Goal: Information Seeking & Learning: Learn about a topic

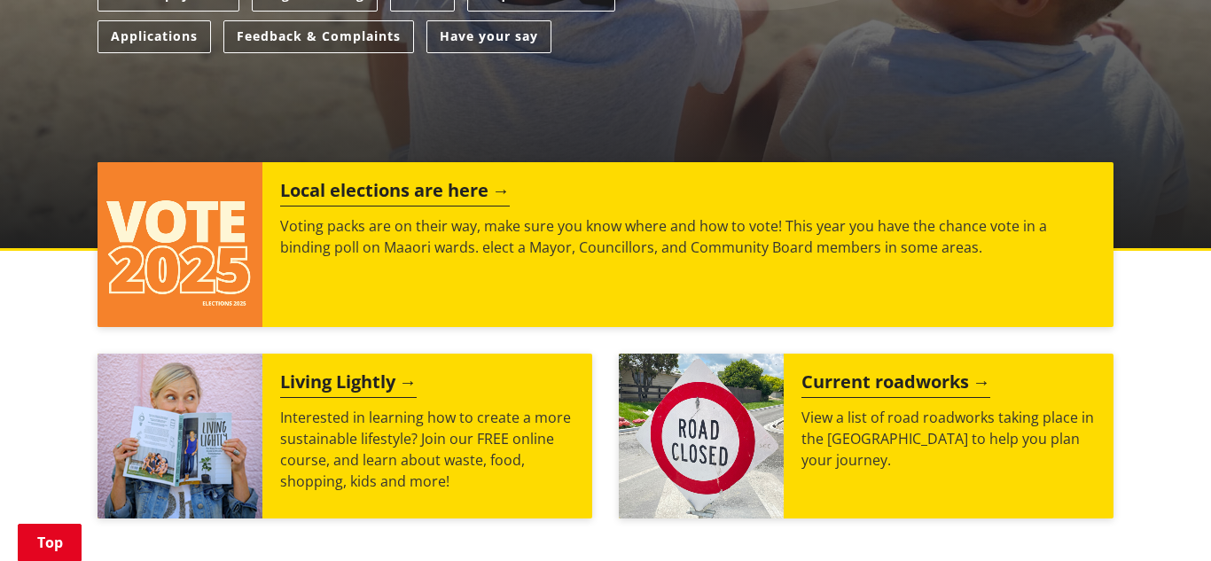
scroll to position [627, 0]
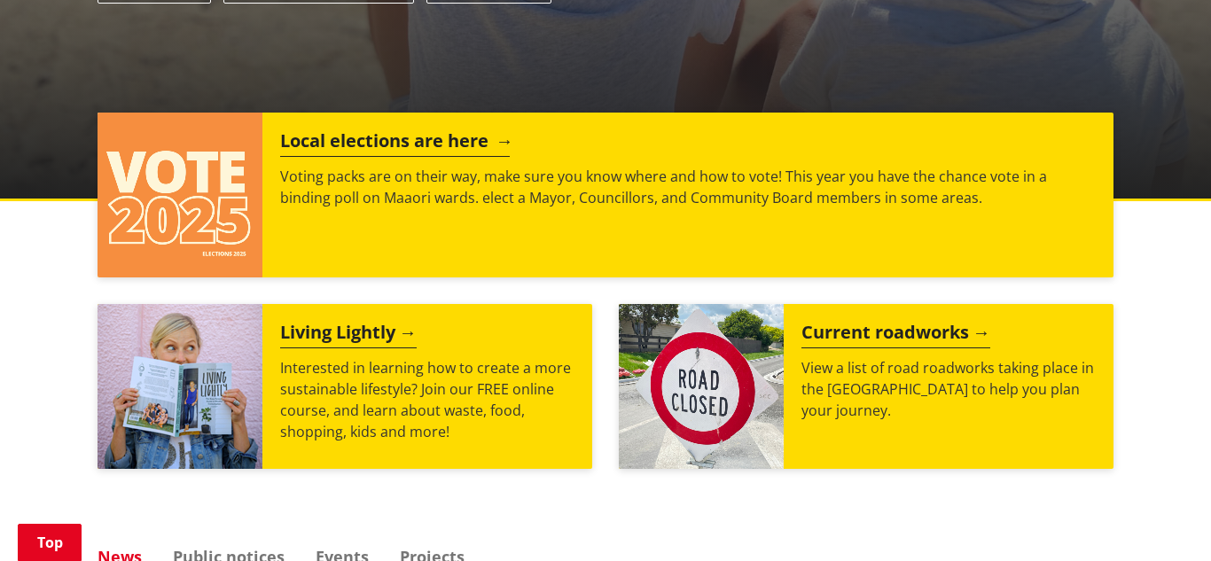
click at [641, 203] on p "Voting packs are on their way, make sure you know where and how to vote! This y…" at bounding box center [688, 187] width 816 height 43
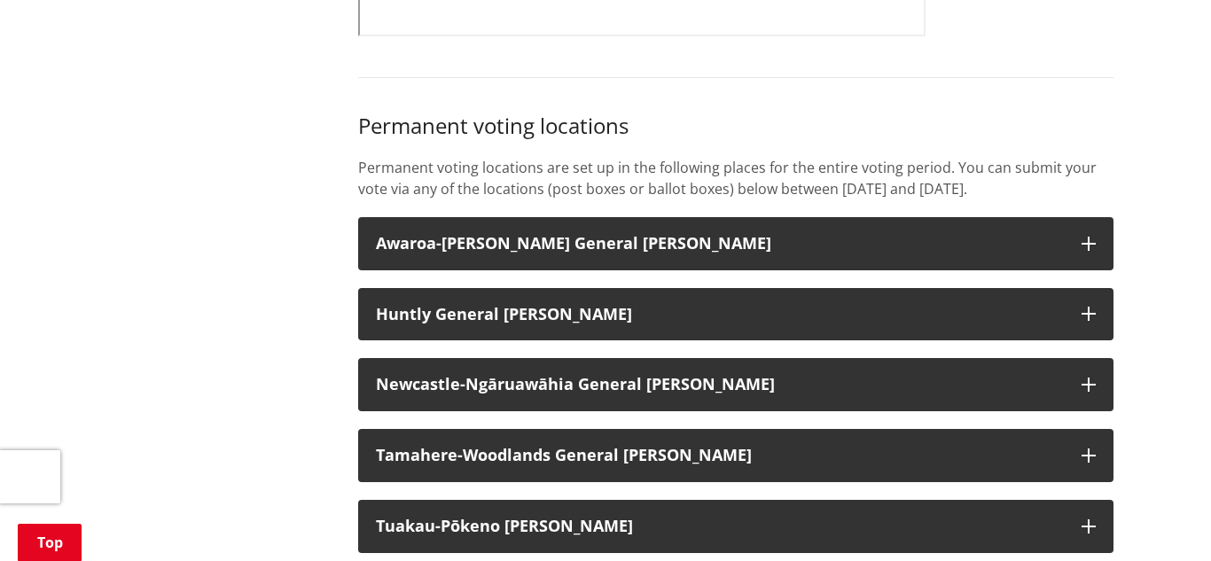
scroll to position [1329, 0]
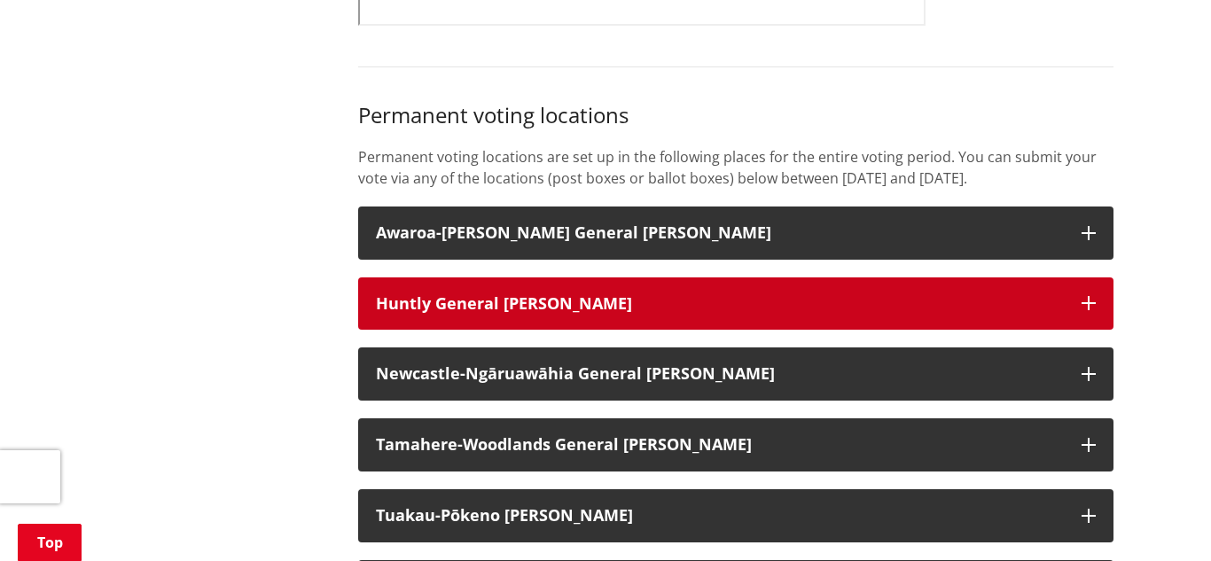
click at [777, 331] on button "Huntly General [PERSON_NAME]" at bounding box center [736, 304] width 756 height 53
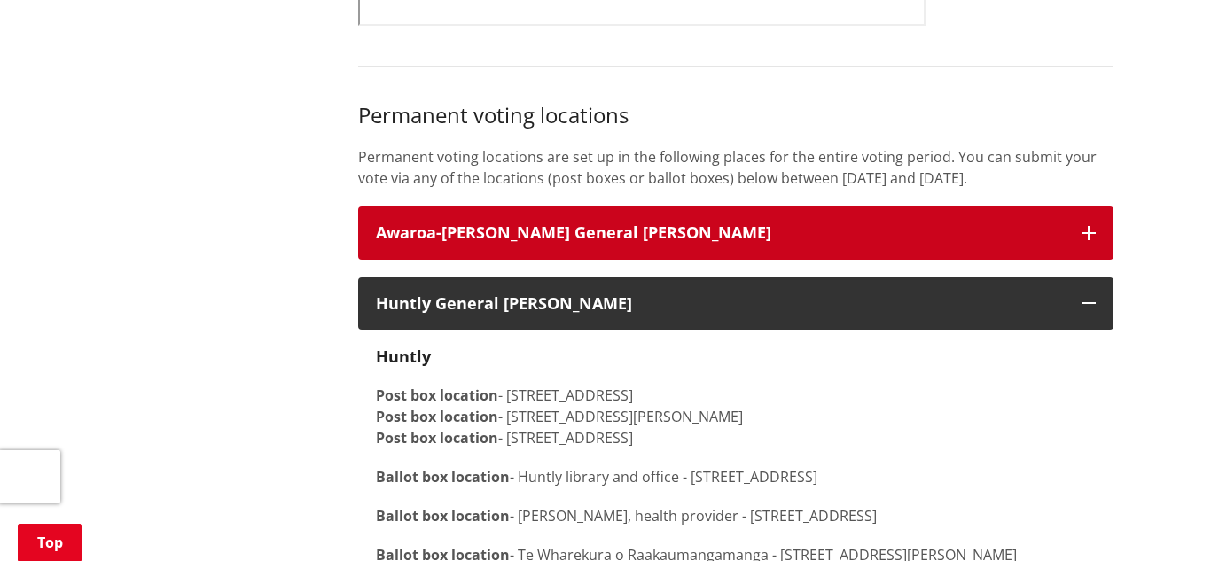
click at [890, 260] on button "Awaroa-[PERSON_NAME] General [PERSON_NAME]" at bounding box center [736, 233] width 756 height 53
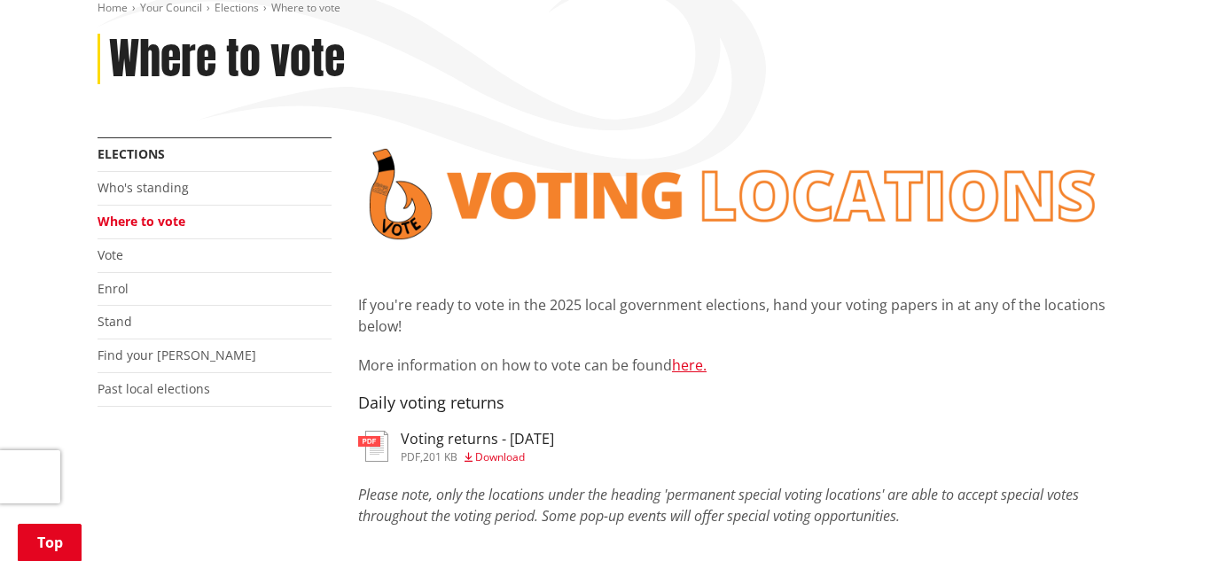
scroll to position [178, 0]
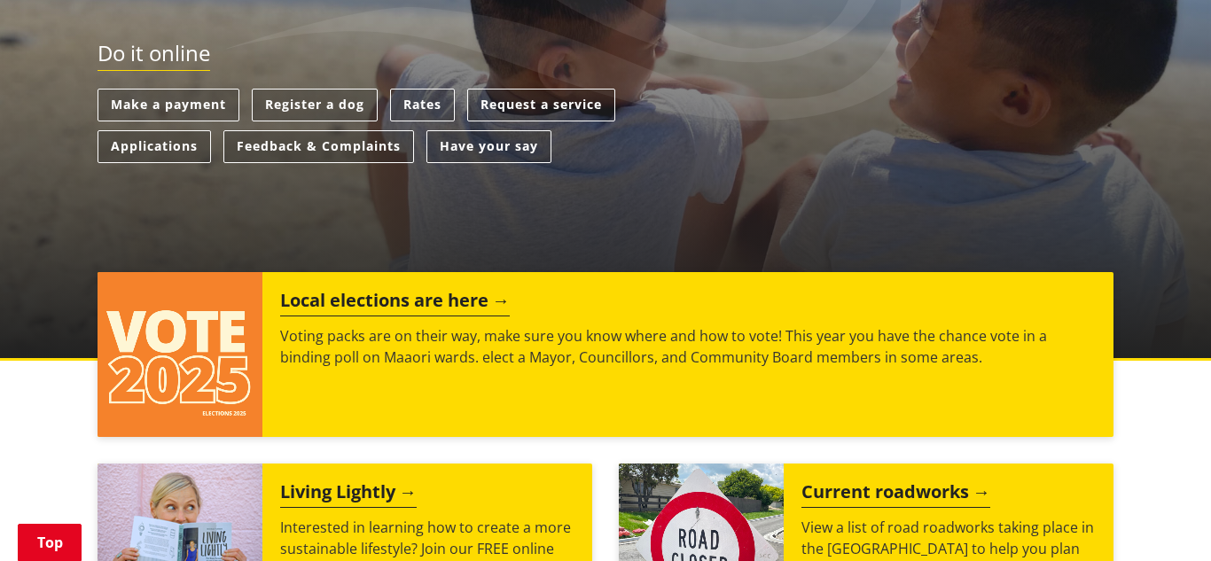
scroll to position [481, 0]
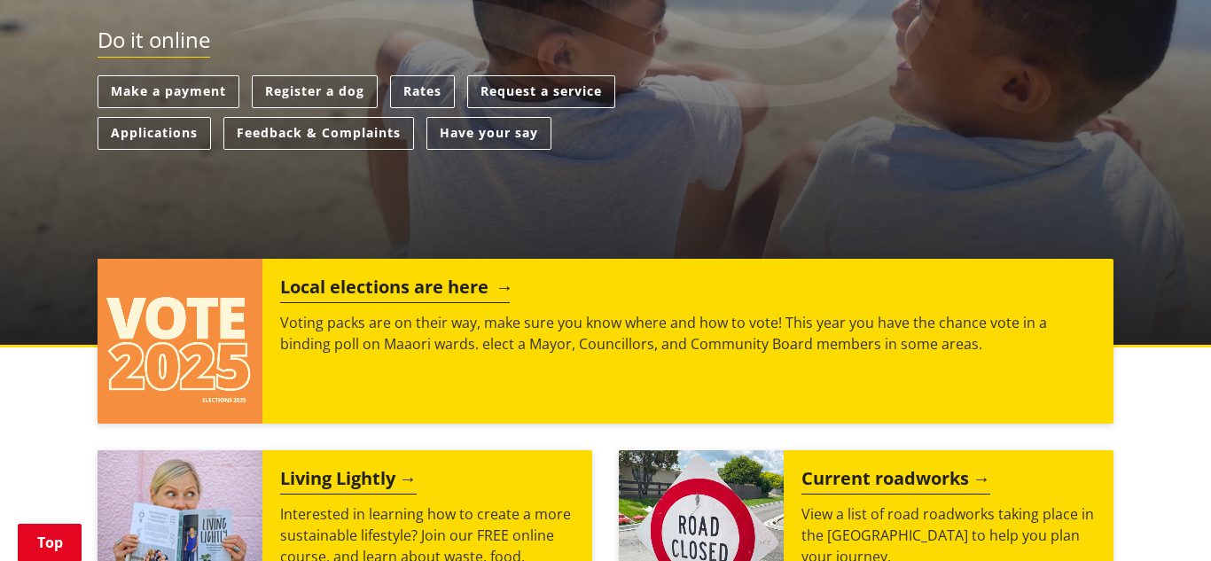
click at [273, 318] on div "Local elections are here Voting packs are on their way, make sure you know wher…" at bounding box center [687, 341] width 851 height 165
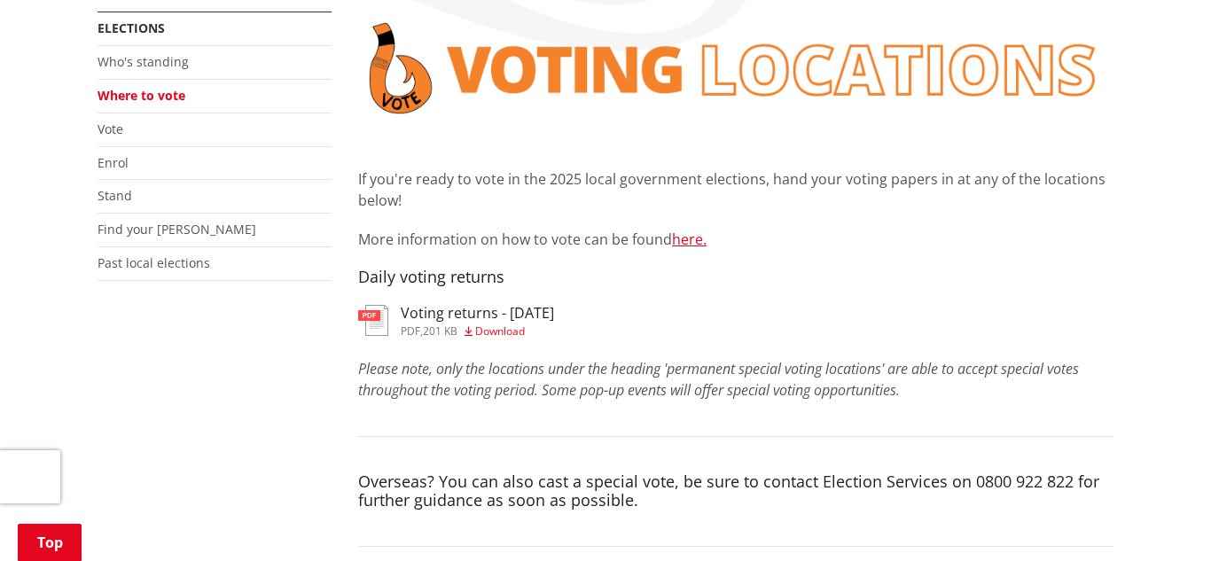
scroll to position [276, 0]
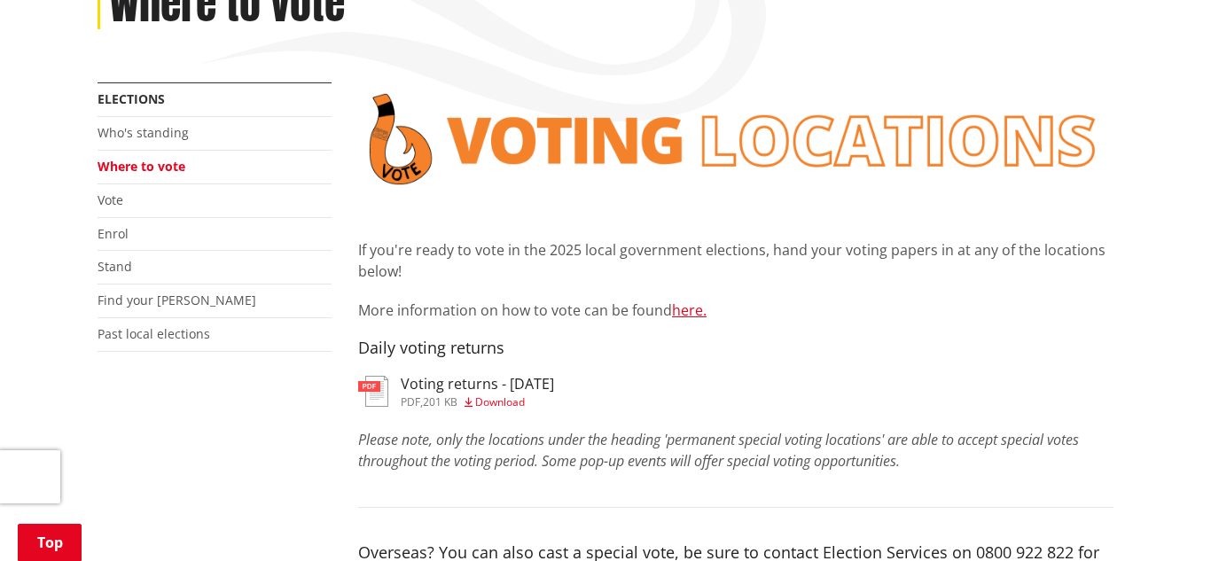
drag, startPoint x: 1210, startPoint y: 28, endPoint x: 955, endPoint y: 53, distance: 256.6
